Goal: Task Accomplishment & Management: Use online tool/utility

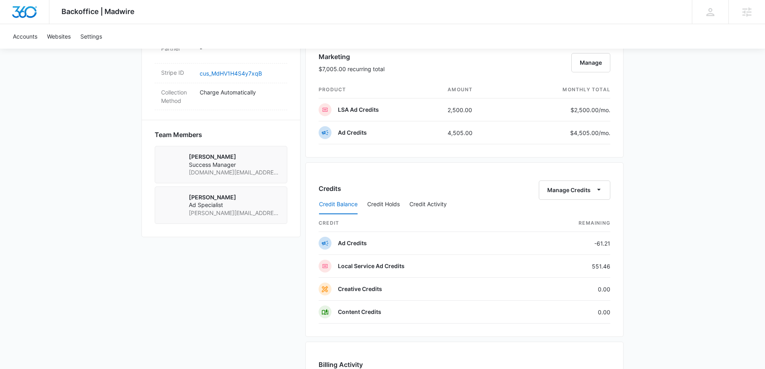
scroll to position [526, 0]
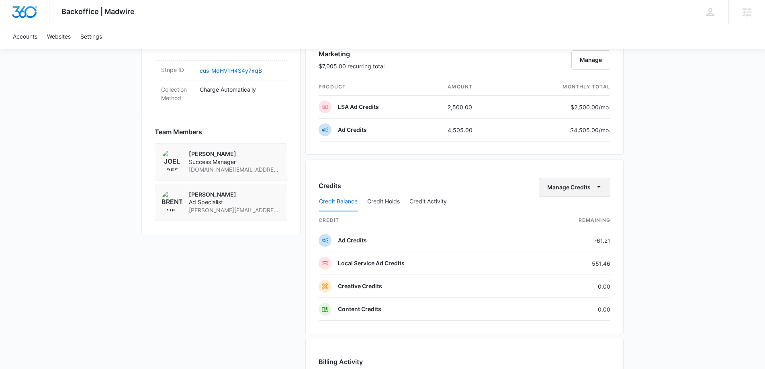
click at [598, 186] on icon "button" at bounding box center [599, 187] width 4 height 2
click at [591, 215] on div "Transfer Credits" at bounding box center [570, 213] width 42 height 6
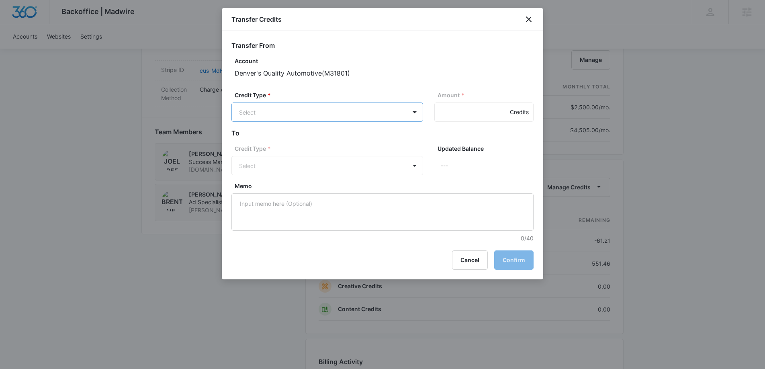
click at [406, 105] on body "Backoffice | Madwire Apps Settings JG [PERSON_NAME] [DOMAIN_NAME][EMAIL_ADDRESS…" at bounding box center [382, 47] width 765 height 1147
click at [317, 161] on p "LSA Credits (551.46 Credits)" at bounding box center [298, 162] width 76 height 8
drag, startPoint x: 441, startPoint y: 117, endPoint x: 448, endPoint y: 115, distance: 7.4
click at [441, 116] on input "Amount *" at bounding box center [483, 111] width 99 height 19
type input "250"
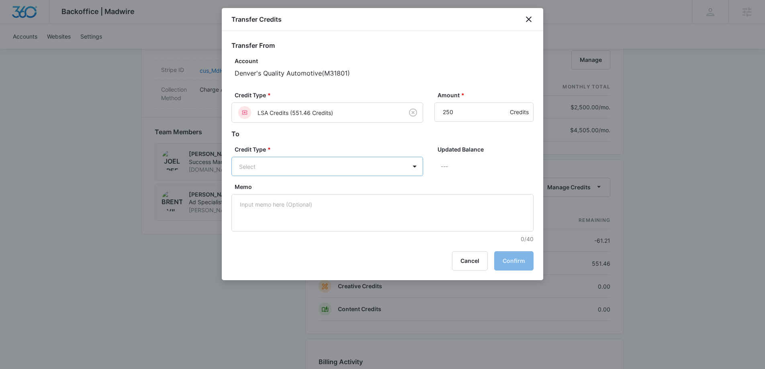
click at [391, 168] on body "Backoffice | Madwire Apps Settings JG [PERSON_NAME] [DOMAIN_NAME][EMAIL_ADDRESS…" at bounding box center [382, 47] width 765 height 1147
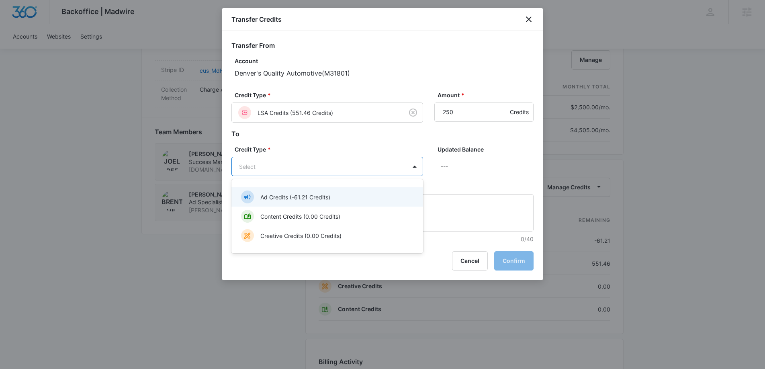
click at [340, 194] on div "Ad Credits (-61.21 Credits)" at bounding box center [326, 196] width 171 height 13
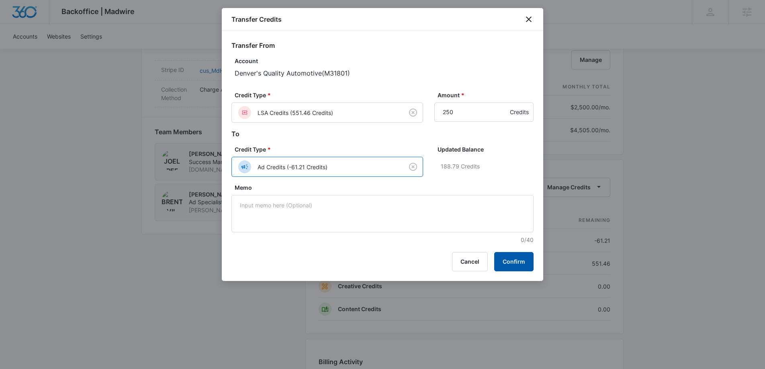
click at [509, 254] on button "Confirm" at bounding box center [513, 261] width 39 height 19
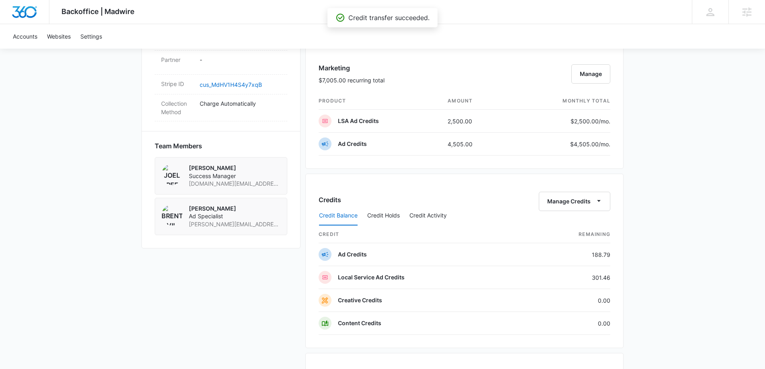
scroll to position [505, 0]
